Goal: Navigation & Orientation: Find specific page/section

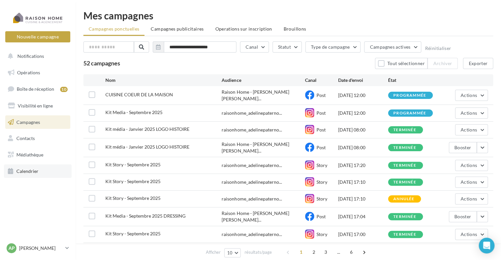
click at [28, 170] on span "Calendrier" at bounding box center [27, 171] width 22 height 6
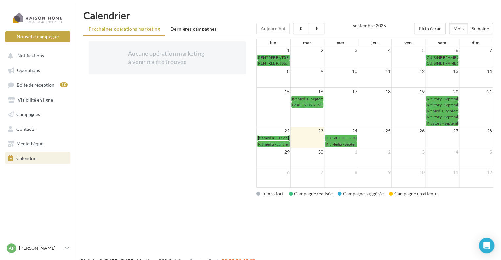
click at [270, 137] on span "Kit média - Janvier 2025 LOGO HISTOIRE" at bounding box center [293, 137] width 71 height 5
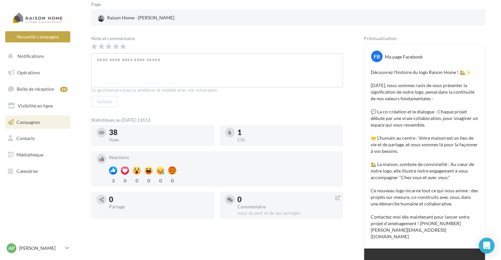
scroll to position [99, 0]
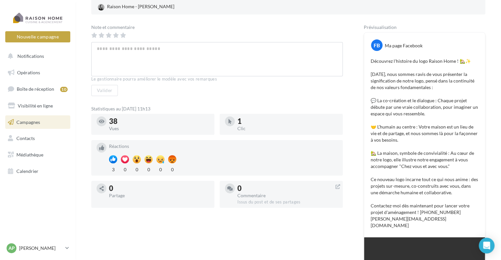
click at [33, 121] on span "Campagnes" at bounding box center [28, 122] width 24 height 6
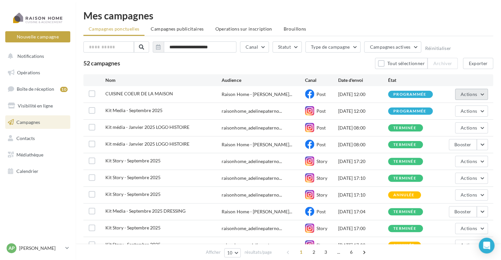
click at [477, 94] on button "Actions" at bounding box center [471, 94] width 33 height 11
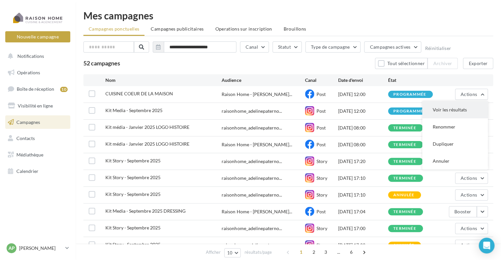
click at [452, 110] on button "Voir les résultats" at bounding box center [456, 109] width 66 height 17
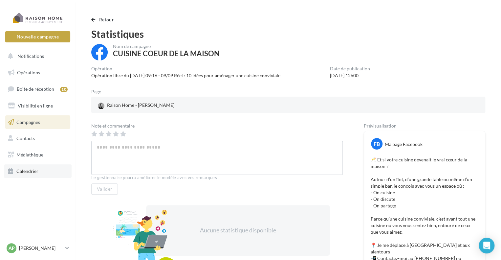
click at [40, 175] on link "Calendrier" at bounding box center [38, 171] width 68 height 14
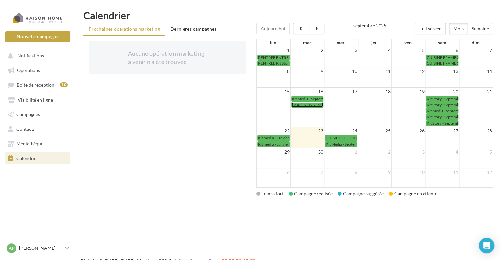
click at [305, 104] on span "IMAGINONS ENSEMBLE" at bounding box center [313, 104] width 43 height 5
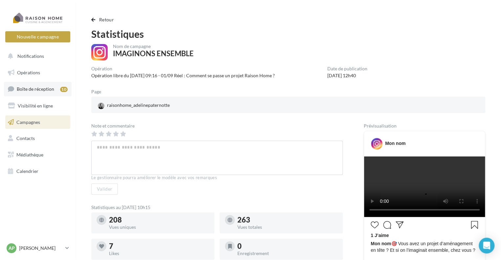
click at [28, 92] on span "Boîte de réception" at bounding box center [35, 89] width 37 height 6
